Goal: Navigation & Orientation: Find specific page/section

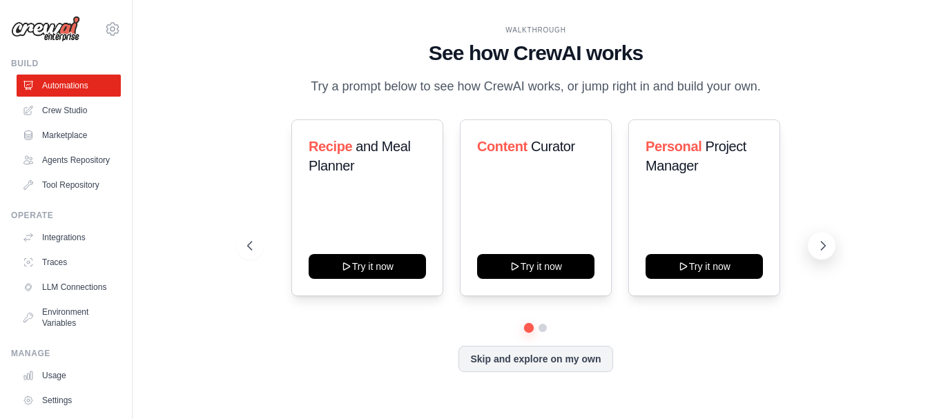
click at [823, 242] on icon at bounding box center [823, 246] width 14 height 14
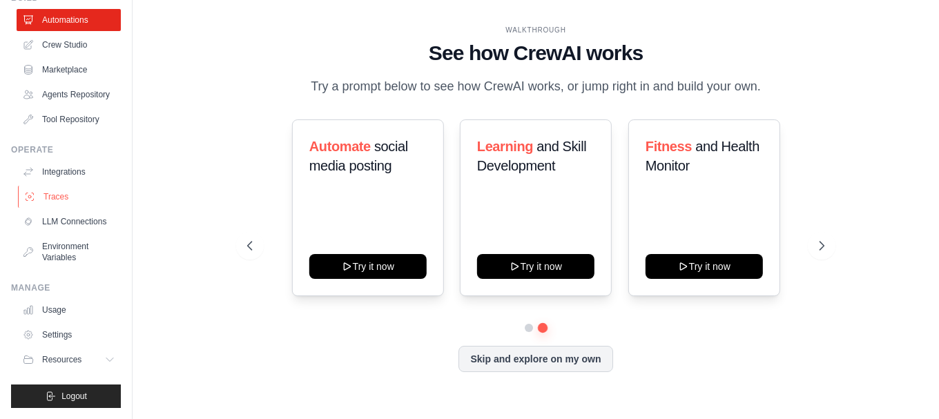
scroll to position [88, 0]
click at [93, 361] on button "Resources" at bounding box center [70, 360] width 104 height 22
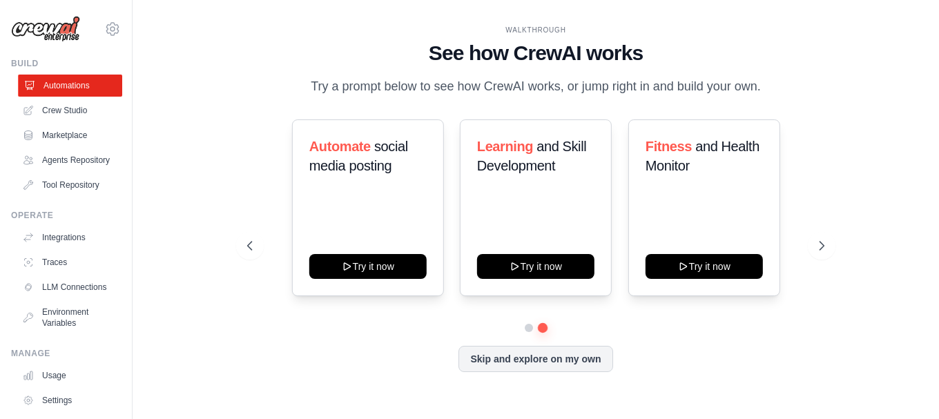
click at [54, 83] on link "Automations" at bounding box center [70, 86] width 104 height 22
